Goal: Book appointment/travel/reservation

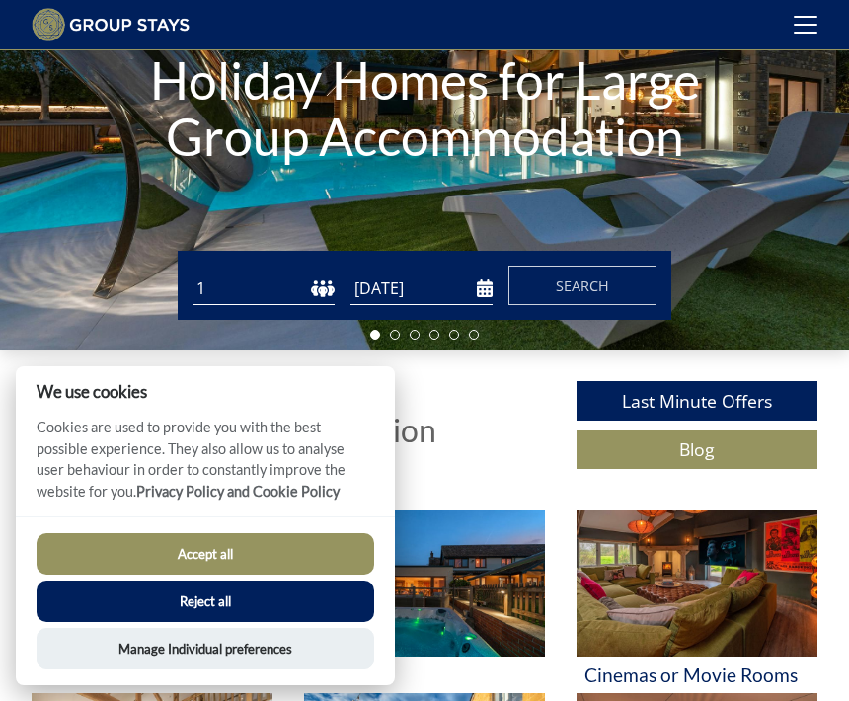
scroll to position [214, 0]
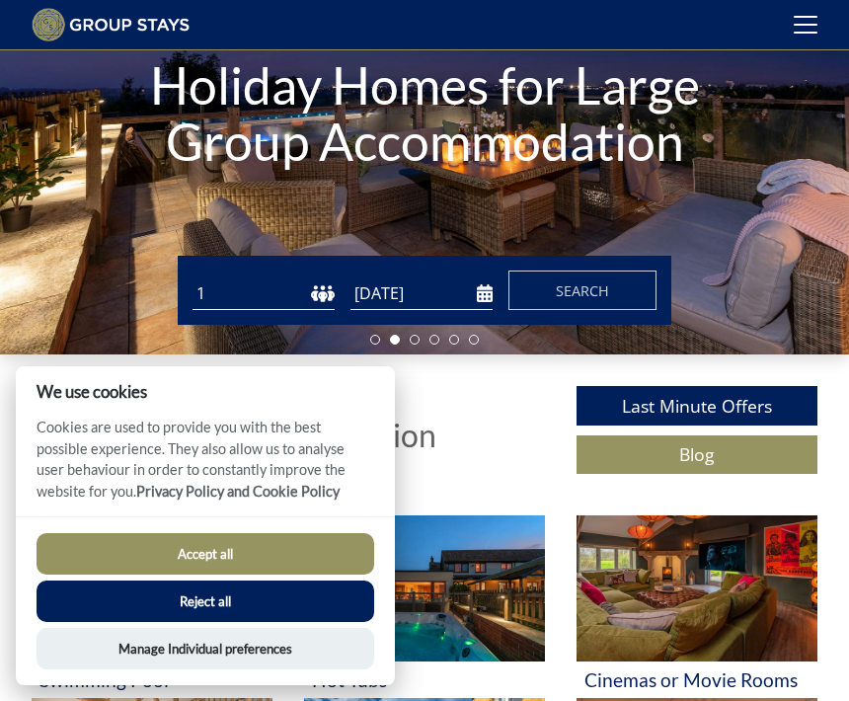
click at [578, 286] on span "Search" at bounding box center [582, 290] width 53 height 19
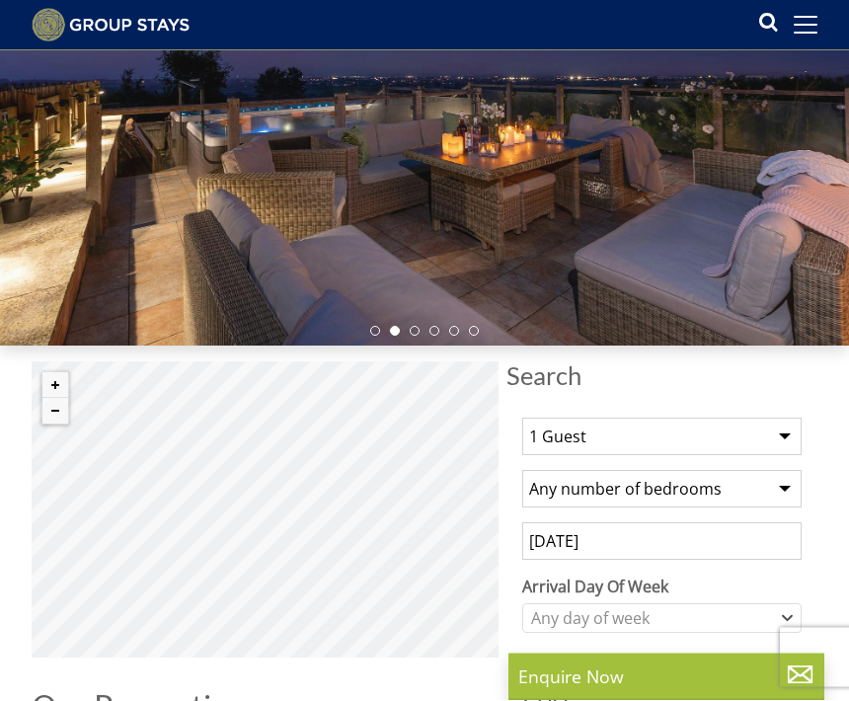
scroll to position [224, 0]
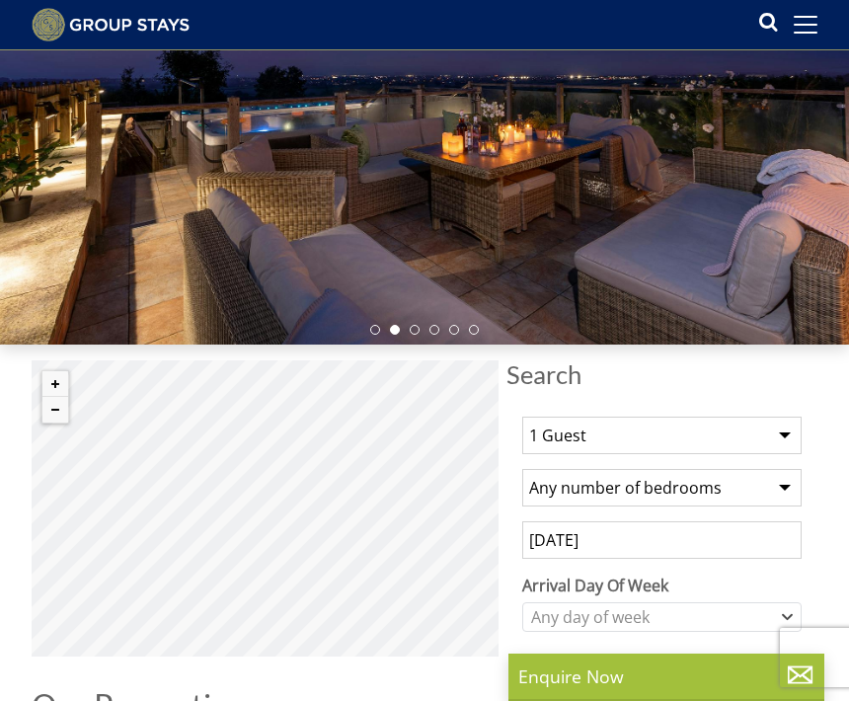
click at [794, 432] on select "1 Guest 2 Guests 3 Guests 4 Guests 5 Guests 6 Guests 7 Guests 8 Guests 9 Guests…" at bounding box center [661, 436] width 279 height 38
select select "14"
click at [793, 487] on select "Any number of bedrooms 1 Bedroom 2 Bedrooms 3 Bedrooms 4 Bedrooms 5 Bedrooms 6 …" at bounding box center [661, 488] width 279 height 38
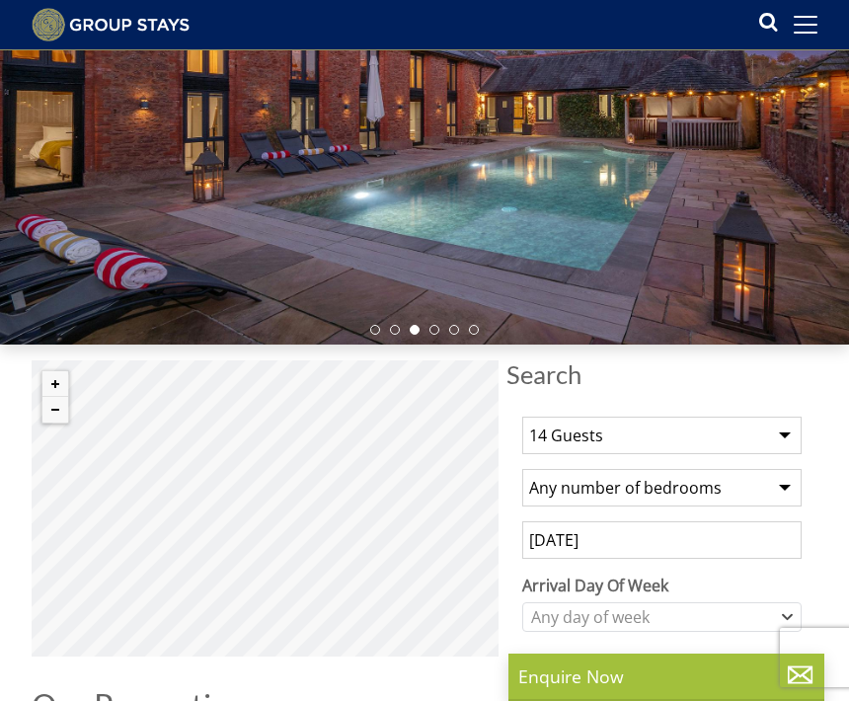
select select "6"
click at [791, 616] on icon "Combobox" at bounding box center [787, 617] width 9 height 4
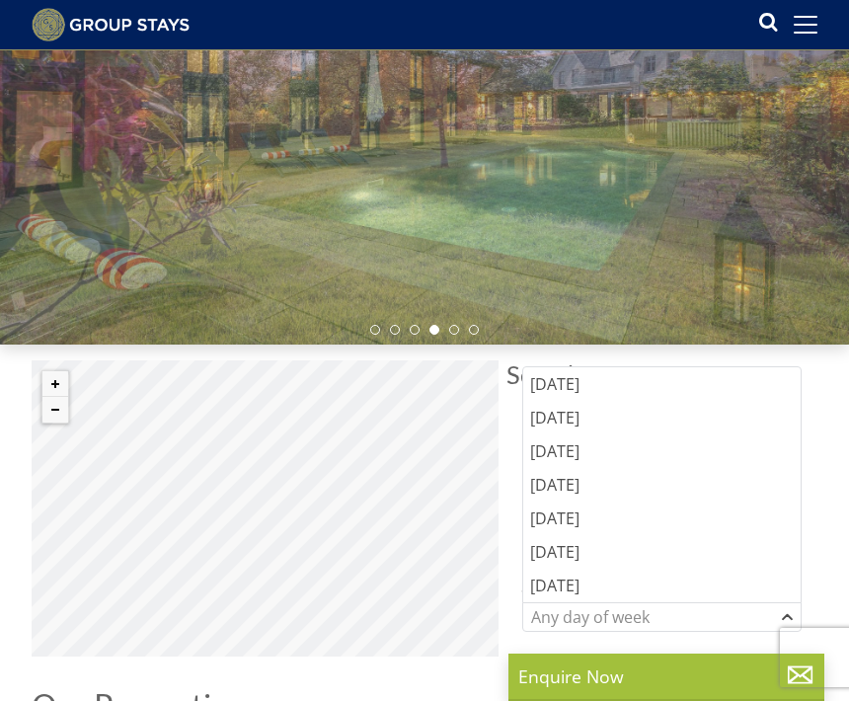
click at [580, 554] on div "[DATE]" at bounding box center [661, 552] width 277 height 34
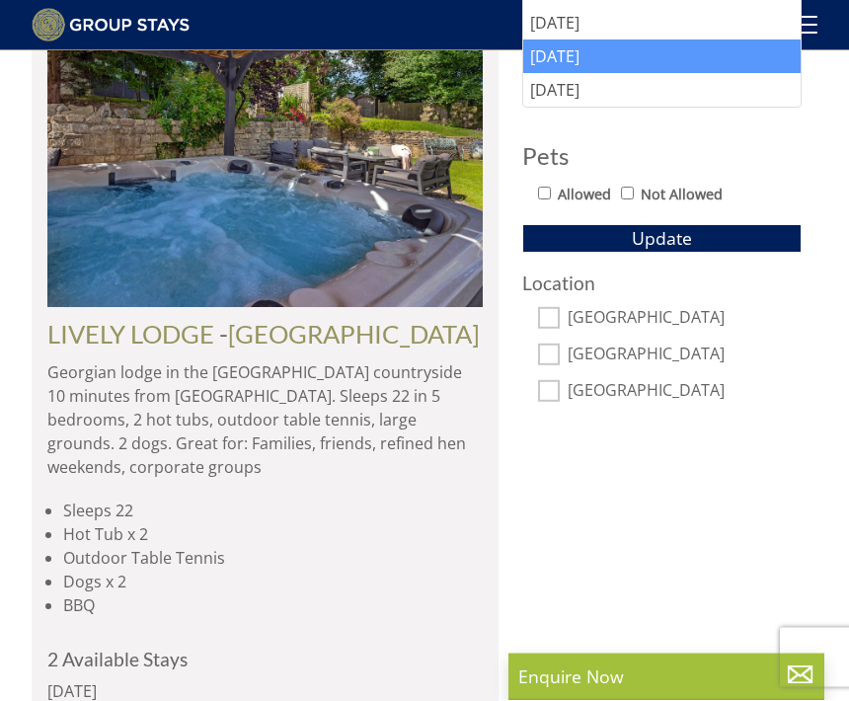
scroll to position [985, 0]
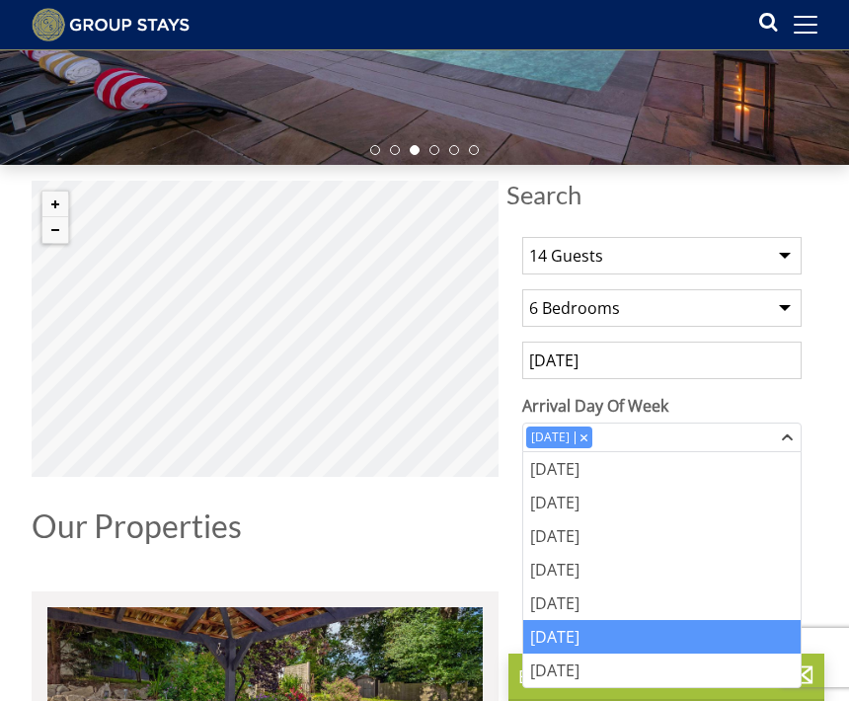
scroll to position [397, 0]
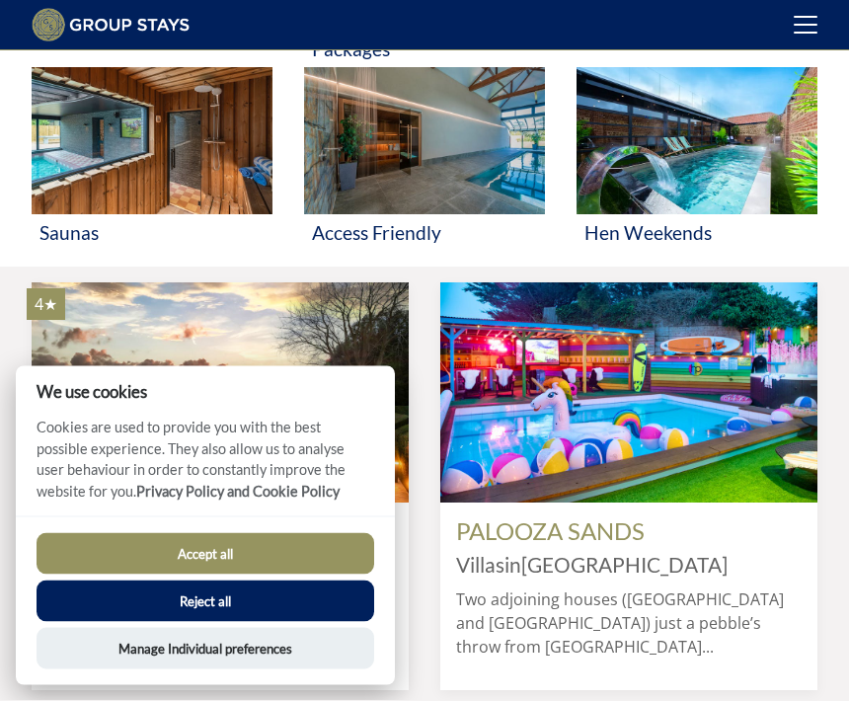
click at [223, 574] on button "Accept all" at bounding box center [206, 553] width 338 height 41
click at [222, 574] on button "Accept all" at bounding box center [206, 553] width 338 height 41
click at [210, 574] on button "Accept all" at bounding box center [206, 553] width 338 height 41
click at [395, 414] on img at bounding box center [220, 392] width 377 height 220
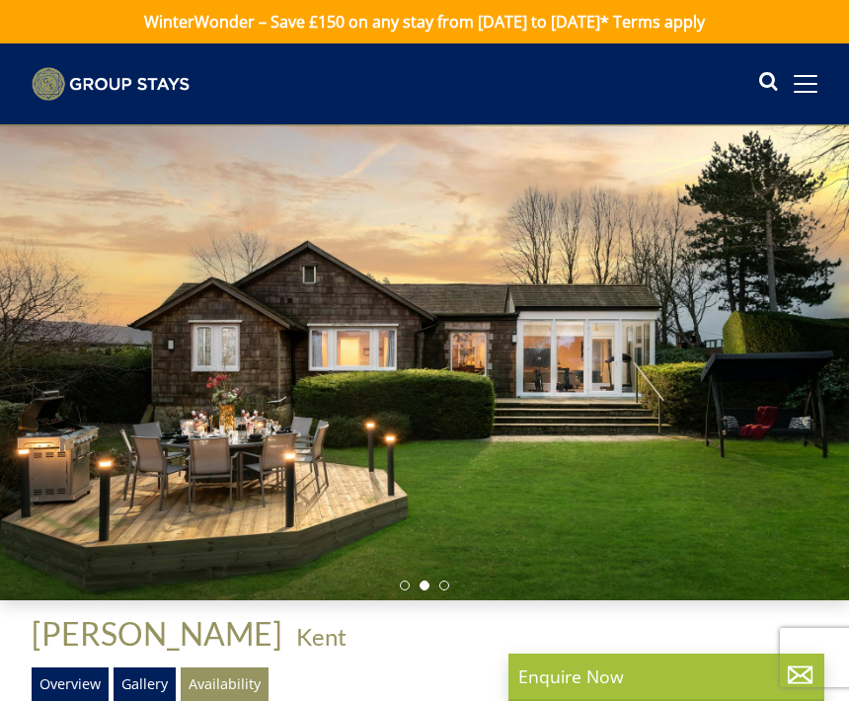
click at [799, 85] on span at bounding box center [806, 84] width 24 height 18
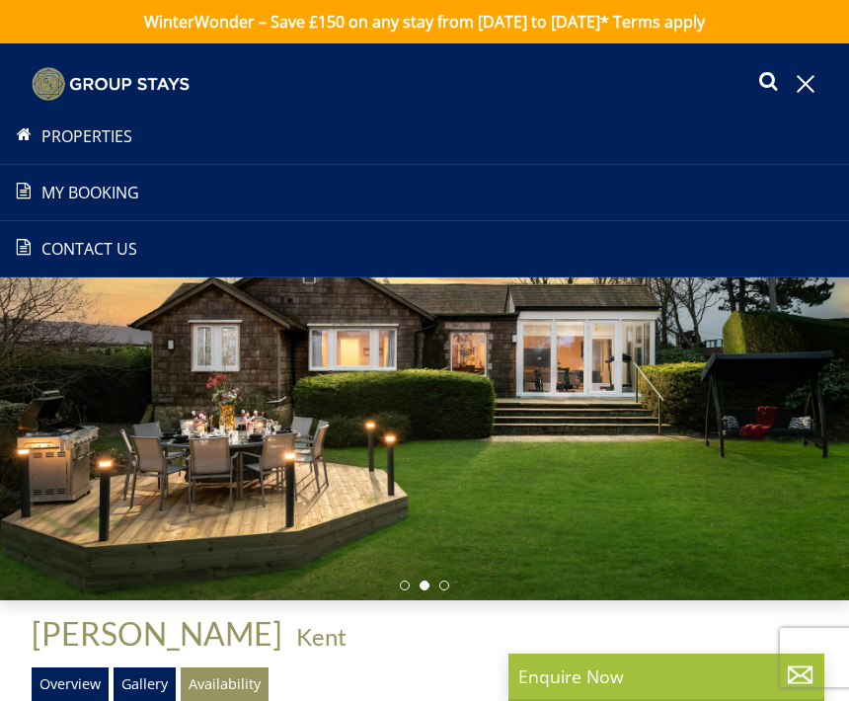
click at [104, 141] on link "Properties" at bounding box center [424, 136] width 849 height 24
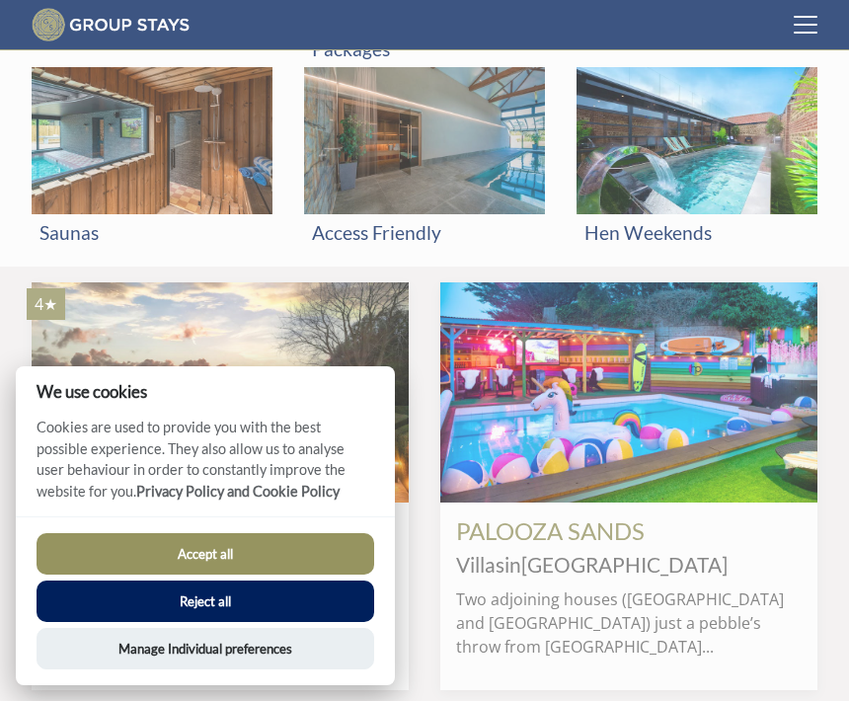
scroll to position [0, 377]
